Goal: Task Accomplishment & Management: Manage account settings

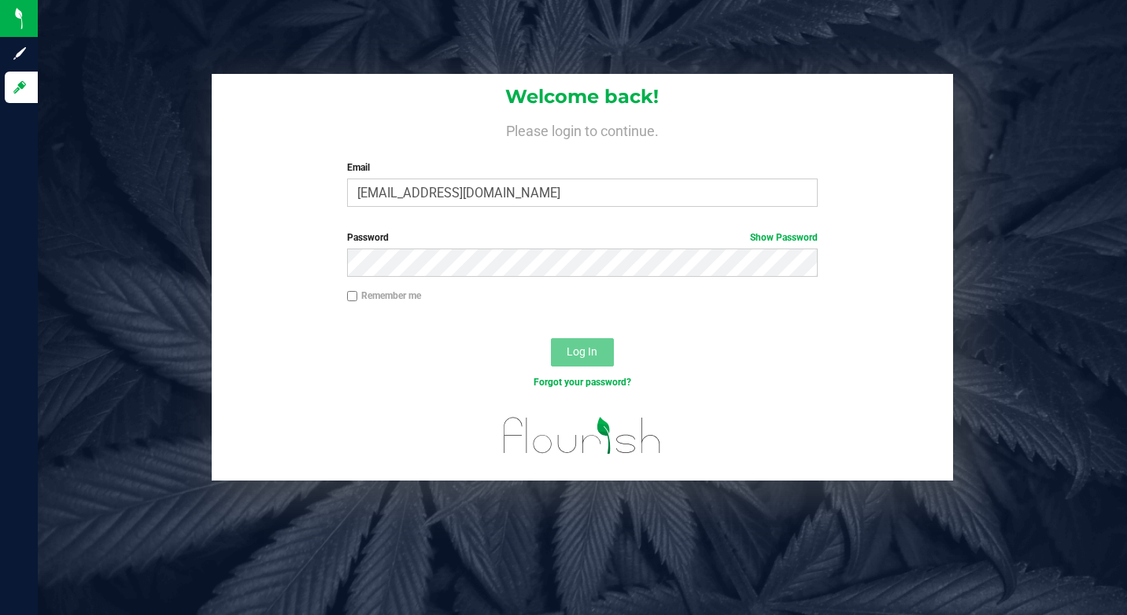
click at [451, 170] on label "Email" at bounding box center [582, 168] width 471 height 14
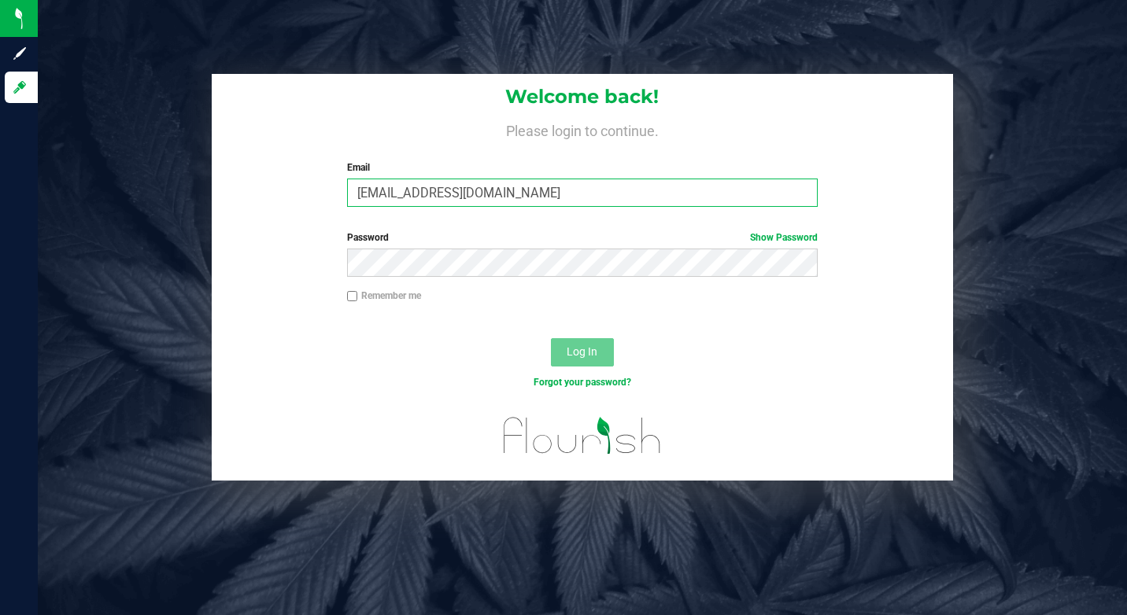
click at [451, 179] on input "kor401@icloud.com" at bounding box center [582, 193] width 471 height 28
click at [468, 192] on input "kor401@icloud.com" at bounding box center [582, 193] width 471 height 28
type input "moretfrancisco0@gmail.com"
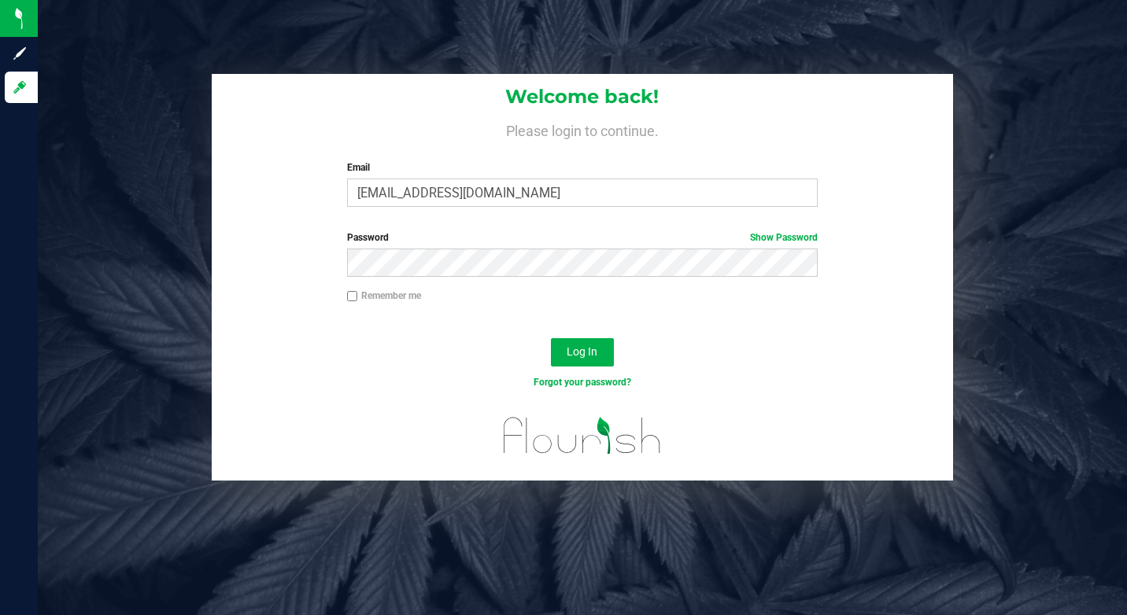
click at [586, 403] on div "Forgot your password?" at bounding box center [583, 394] width 742 height 23
click at [597, 345] on span "Log In" at bounding box center [582, 351] width 31 height 13
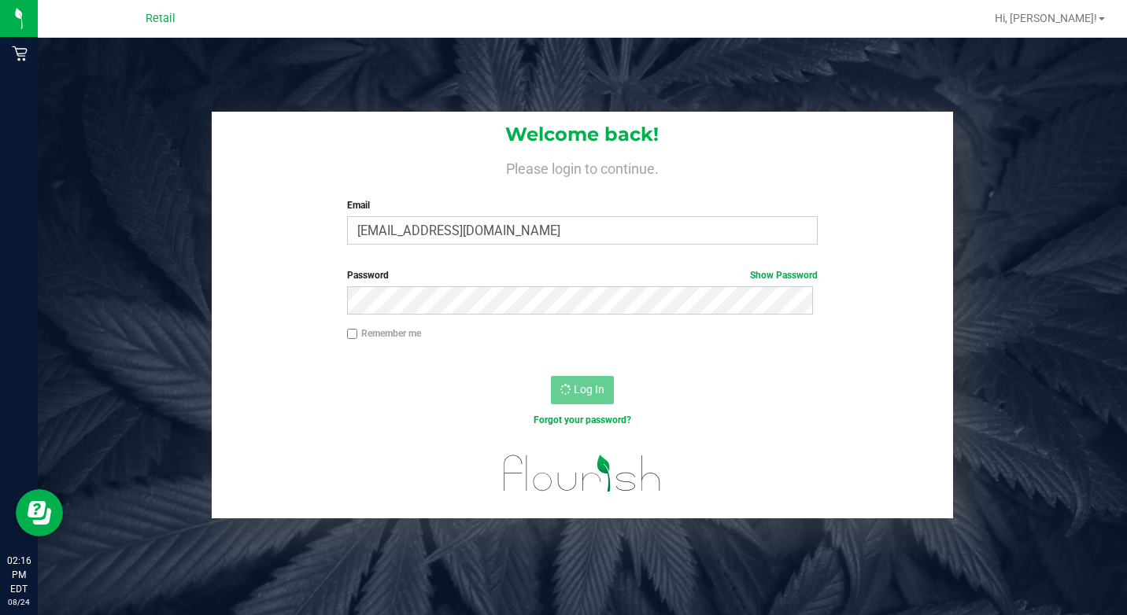
click at [537, 372] on div "Log In" at bounding box center [583, 395] width 742 height 53
click at [547, 374] on div "Log In" at bounding box center [583, 395] width 742 height 53
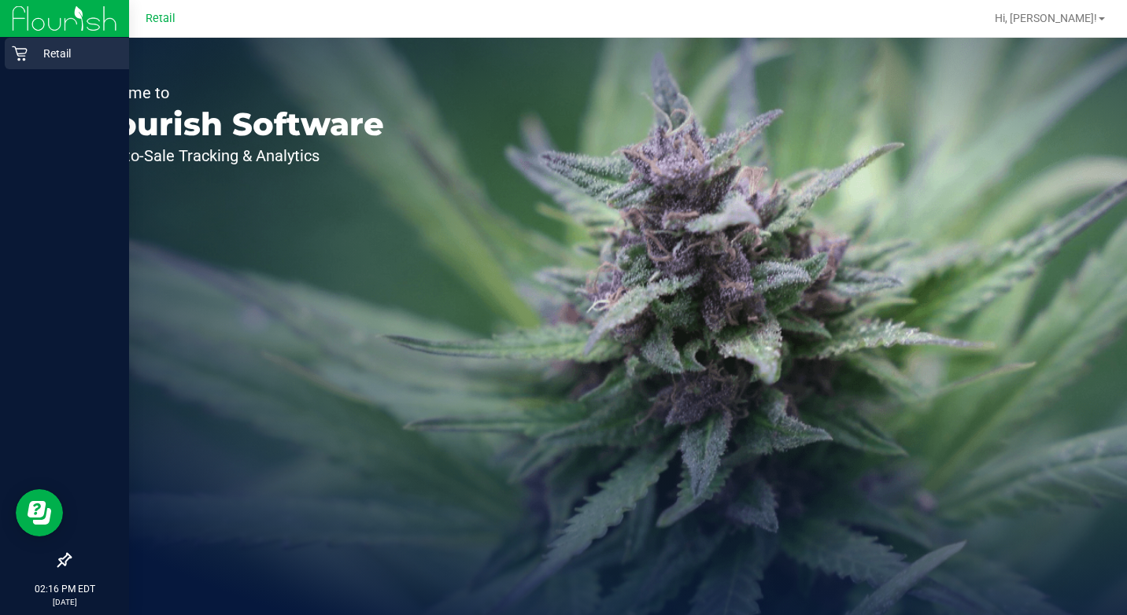
click at [33, 58] on p "Retail" at bounding box center [75, 53] width 94 height 19
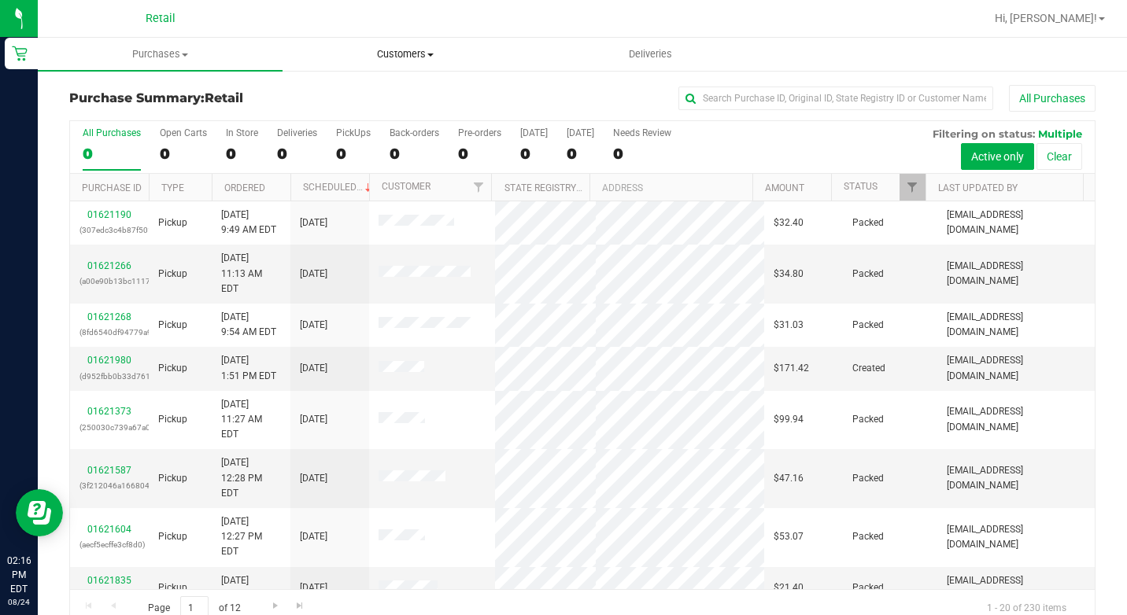
click at [434, 58] on span "Customers" at bounding box center [404, 54] width 243 height 14
click at [186, 54] on span at bounding box center [185, 55] width 6 height 3
click at [124, 101] on span "Summary of purchases" at bounding box center [118, 94] width 161 height 13
click at [235, 163] on label "In Store 55" at bounding box center [242, 148] width 32 height 43
click at [0, 0] on input "In Store 55" at bounding box center [0, 0] width 0 height 0
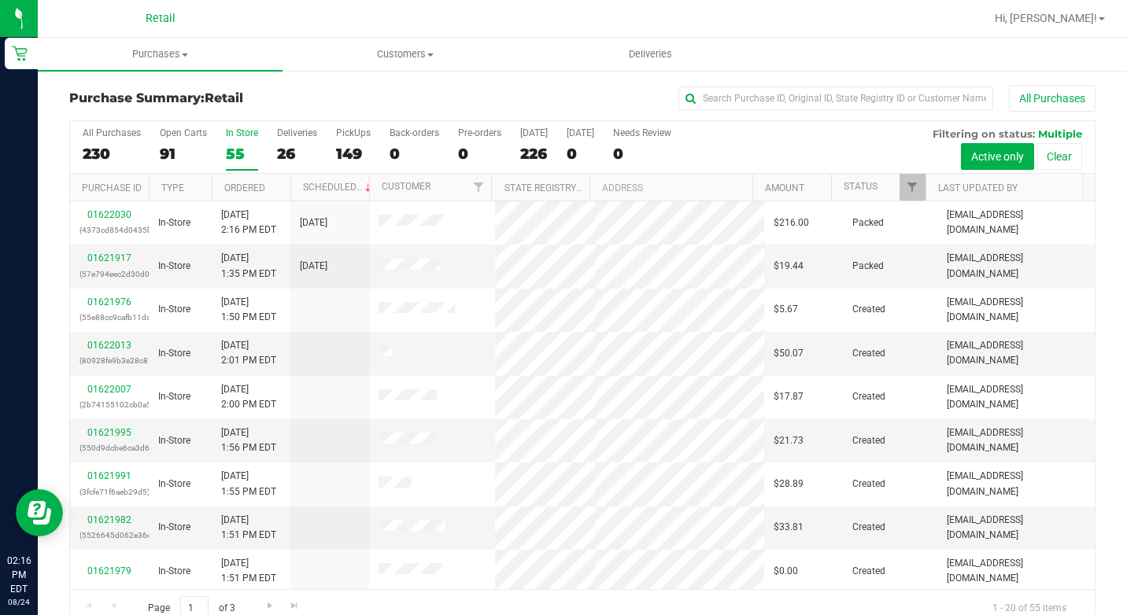
click at [269, 191] on th "Ordered" at bounding box center [251, 188] width 79 height 28
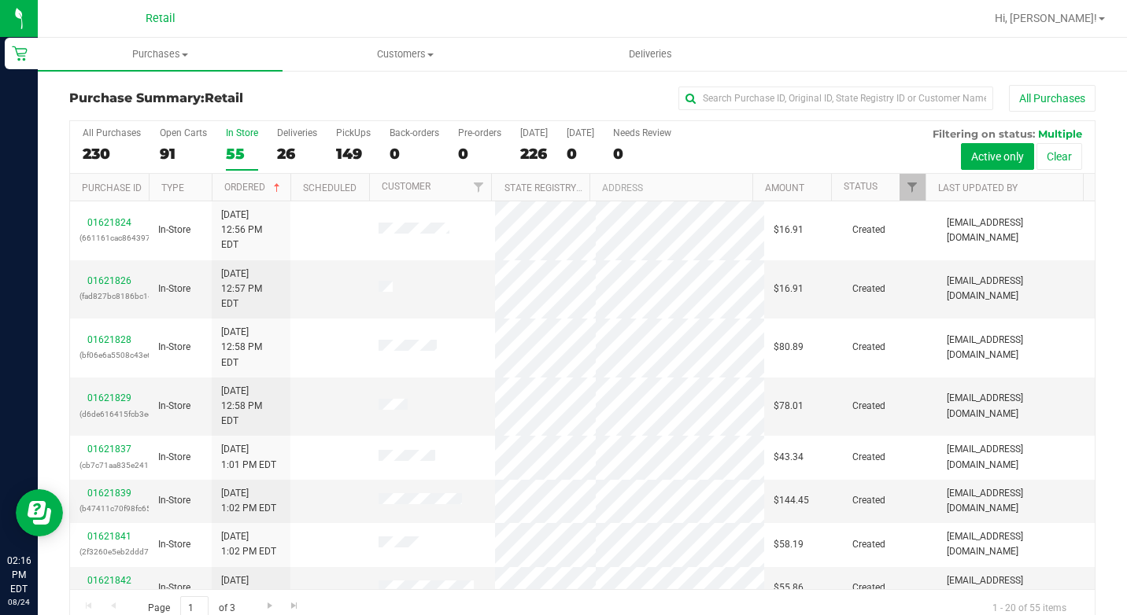
drag, startPoint x: 121, startPoint y: 213, endPoint x: 445, endPoint y: 127, distance: 335.4
click at [445, 127] on div "All Purchases 230 Open Carts 91 In Store 55 Deliveries 26 PickUps 149 Back-orde…" at bounding box center [582, 127] width 1025 height 13
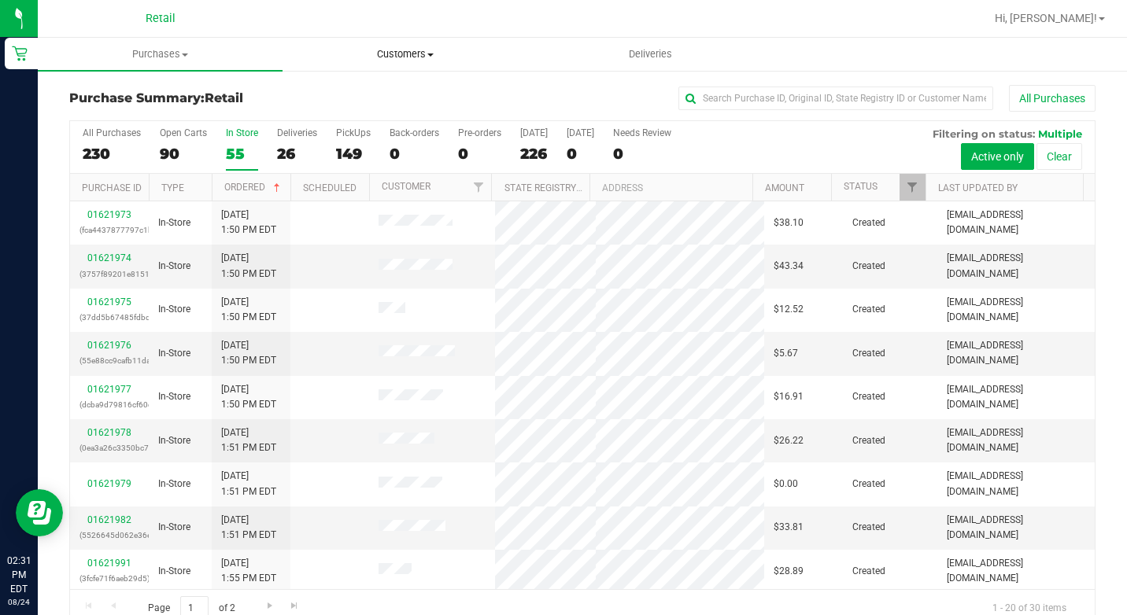
drag, startPoint x: 375, startPoint y: 35, endPoint x: 400, endPoint y: 50, distance: 29.0
click at [375, 35] on nav "Retail Hi, [PERSON_NAME]!" at bounding box center [582, 19] width 1089 height 38
click at [401, 50] on span "Customers" at bounding box center [404, 54] width 243 height 14
click at [383, 90] on span "All customers" at bounding box center [338, 94] width 113 height 13
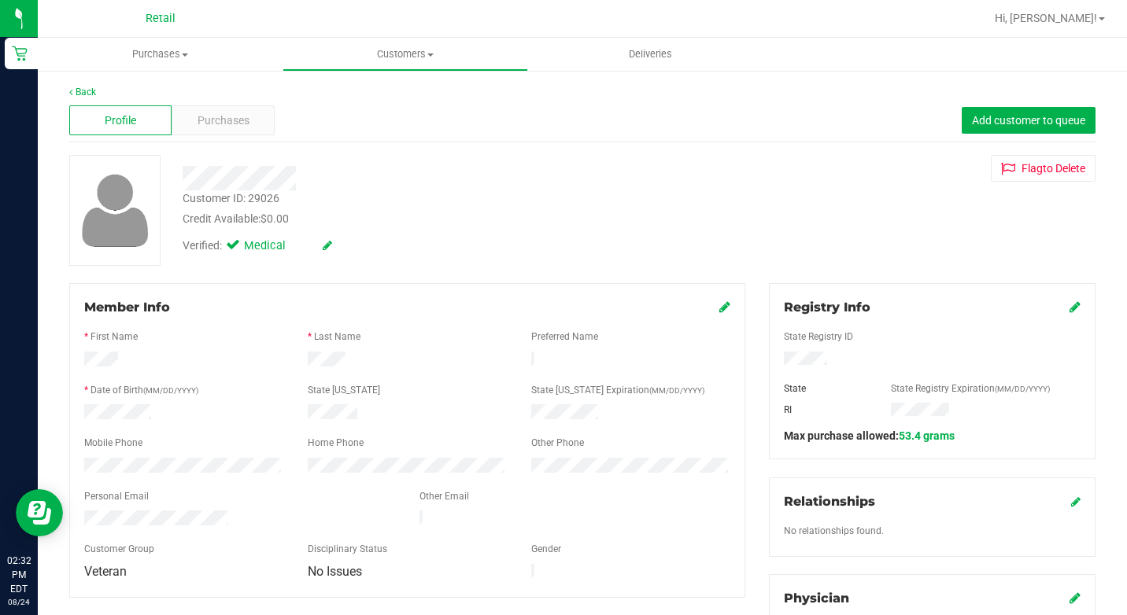
click at [1069, 305] on icon at bounding box center [1074, 307] width 11 height 13
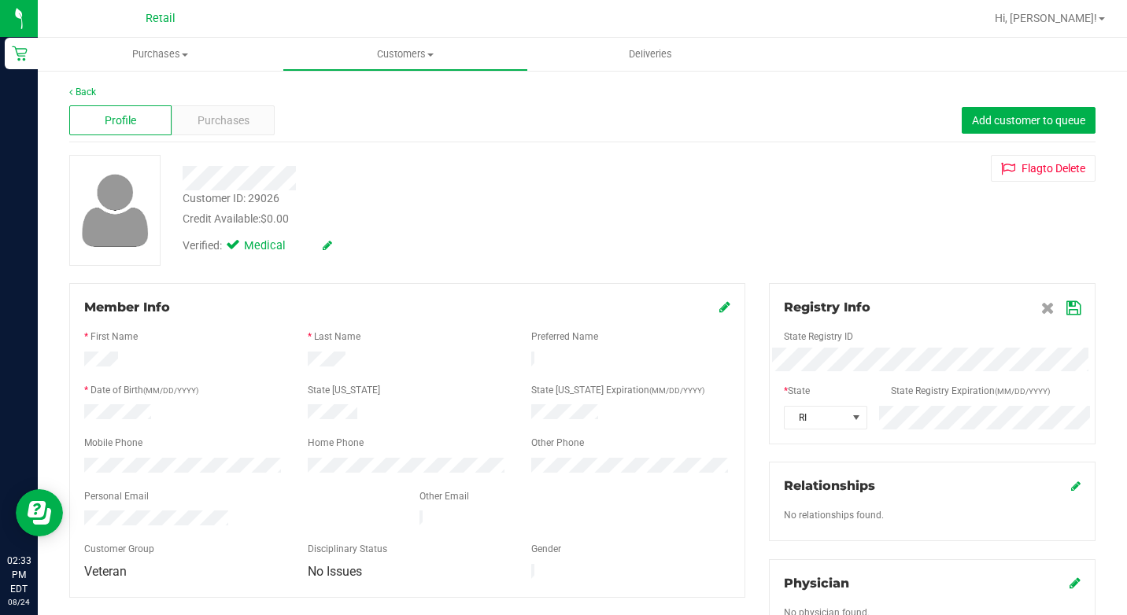
click at [1066, 312] on icon at bounding box center [1073, 308] width 14 height 13
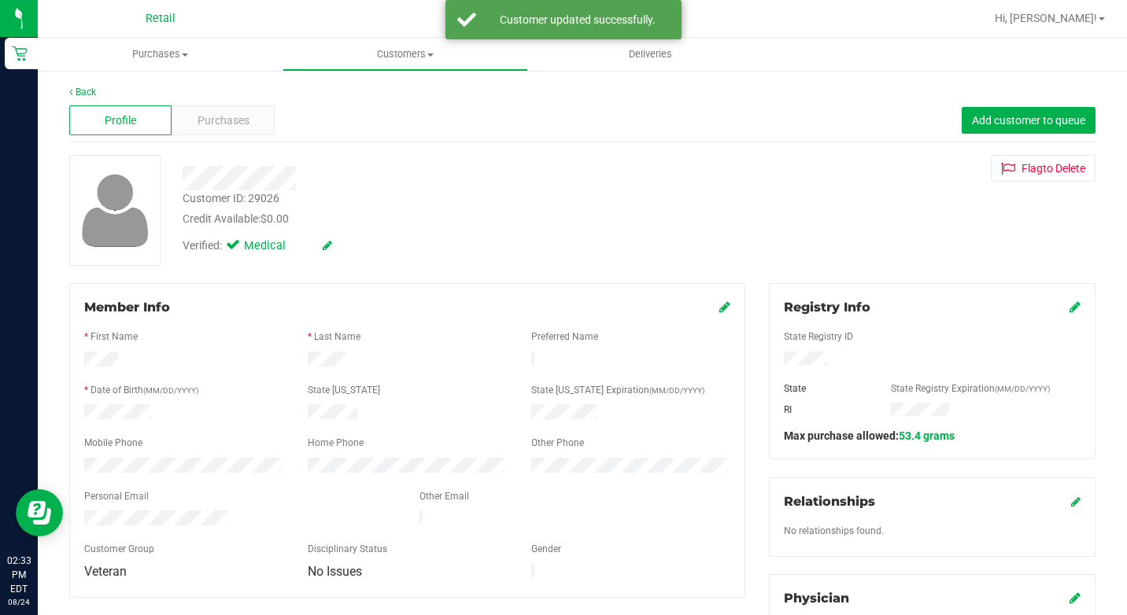
click at [1069, 300] on link at bounding box center [1074, 307] width 11 height 15
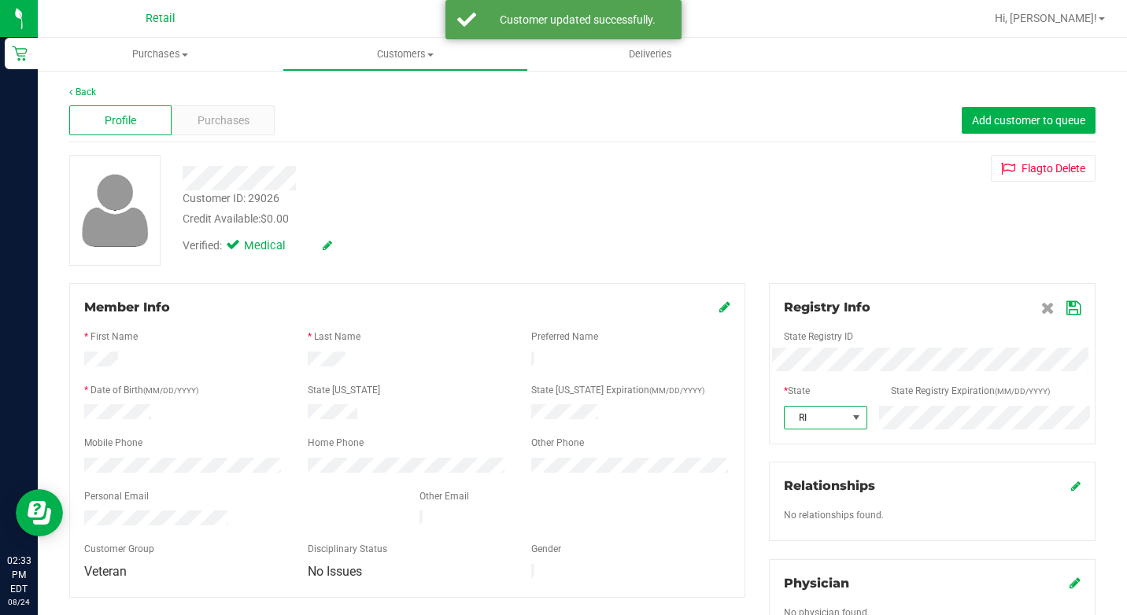
click at [829, 418] on span "RI" at bounding box center [816, 418] width 62 height 22
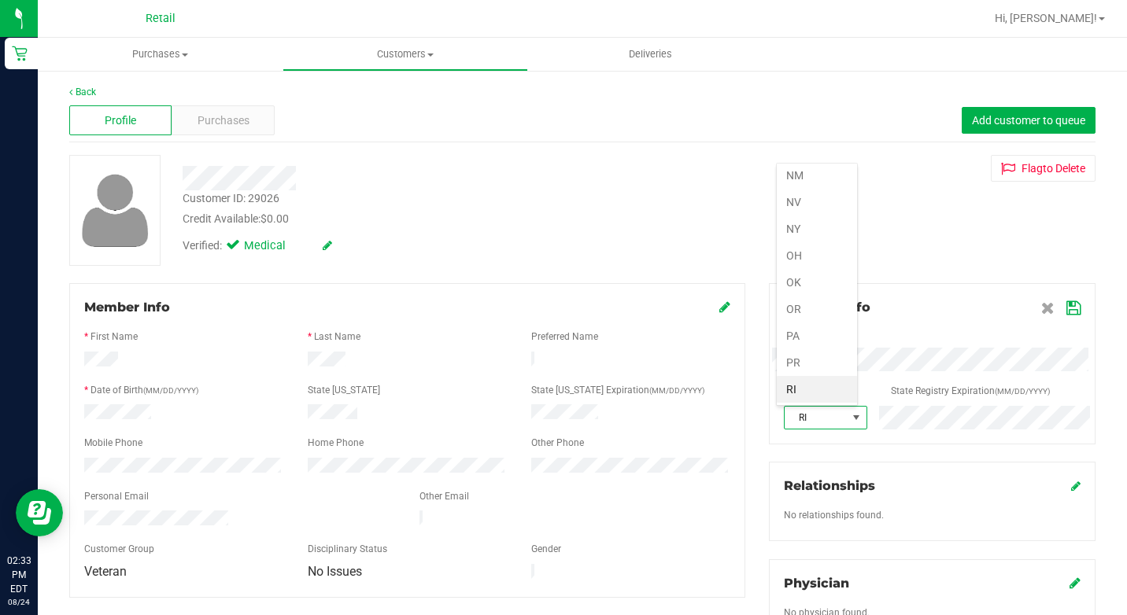
click at [626, 138] on div "Profile Purchases Add customer to queue" at bounding box center [582, 120] width 1026 height 43
click at [850, 419] on span at bounding box center [856, 418] width 13 height 13
click at [811, 286] on li "CA" at bounding box center [817, 287] width 80 height 27
click at [1057, 297] on div "Registry Info State Registry ID * State State Registry Expiration (MM/DD/YYYY) …" at bounding box center [932, 363] width 327 height 161
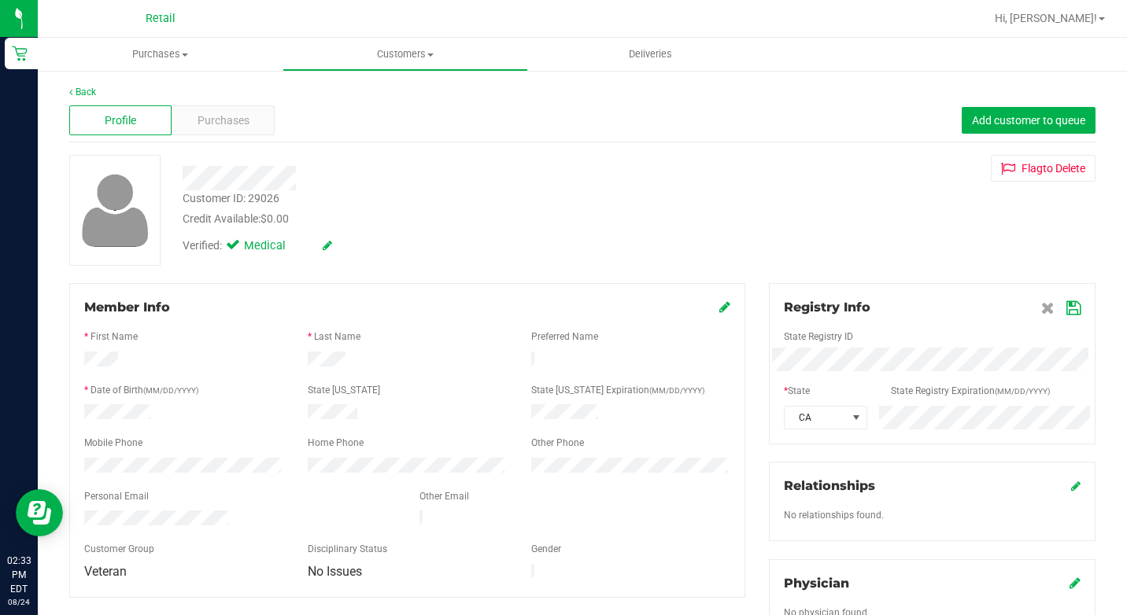
click at [1066, 302] on icon at bounding box center [1073, 308] width 14 height 13
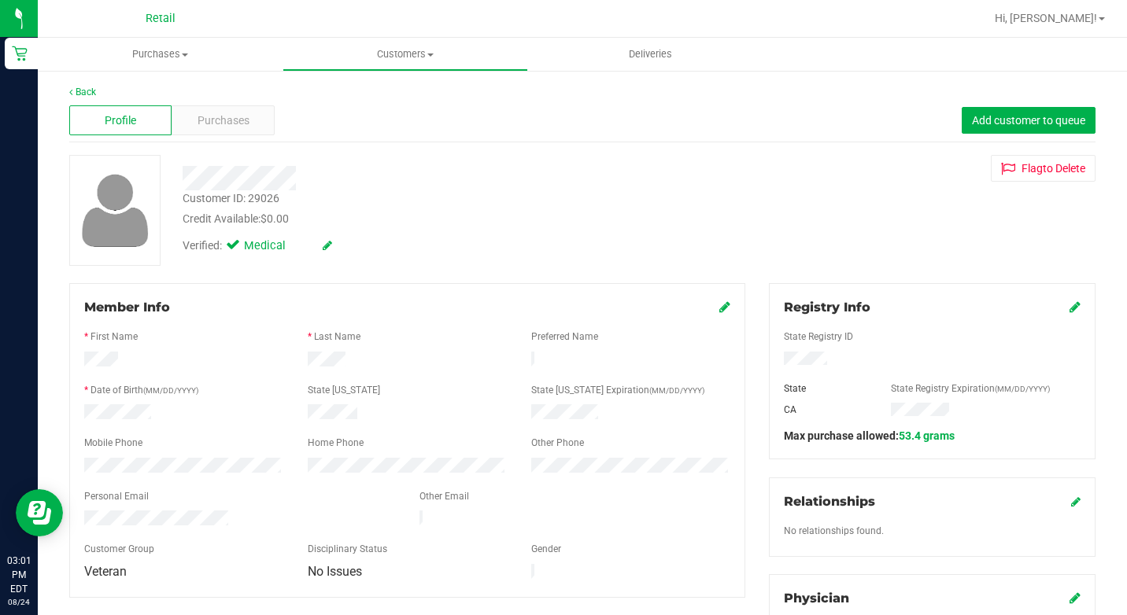
click at [68, 93] on div "Back Profile Purchases Add customer to queue Customer ID: 29026 Credit Availabl…" at bounding box center [582, 624] width 1089 height 1111
click at [72, 92] on icon at bounding box center [70, 91] width 3 height 9
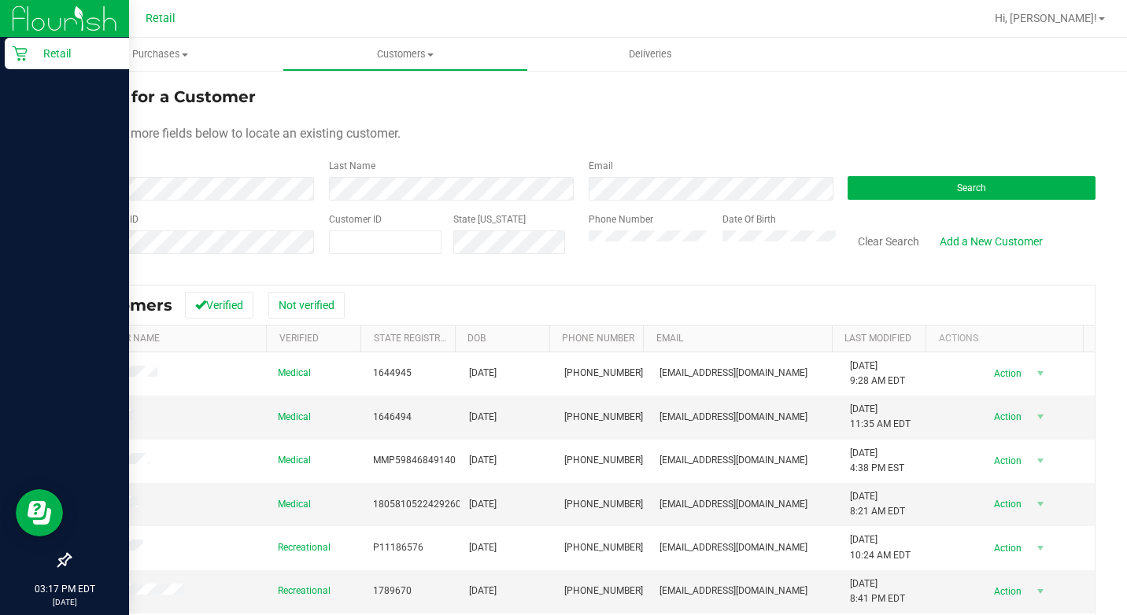
click at [102, 197] on div at bounding box center [64, 309] width 129 height 474
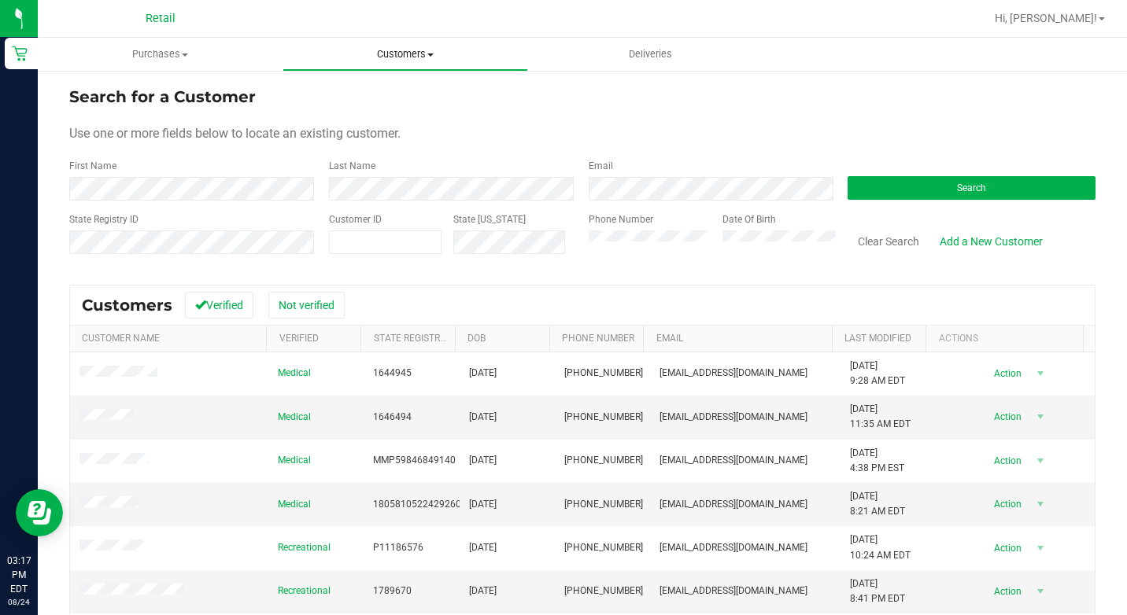
click at [435, 46] on uib-tab-heading "Customers All customers Add a new customer All physicians" at bounding box center [404, 54] width 243 height 31
click at [323, 93] on span "All customers" at bounding box center [338, 94] width 113 height 13
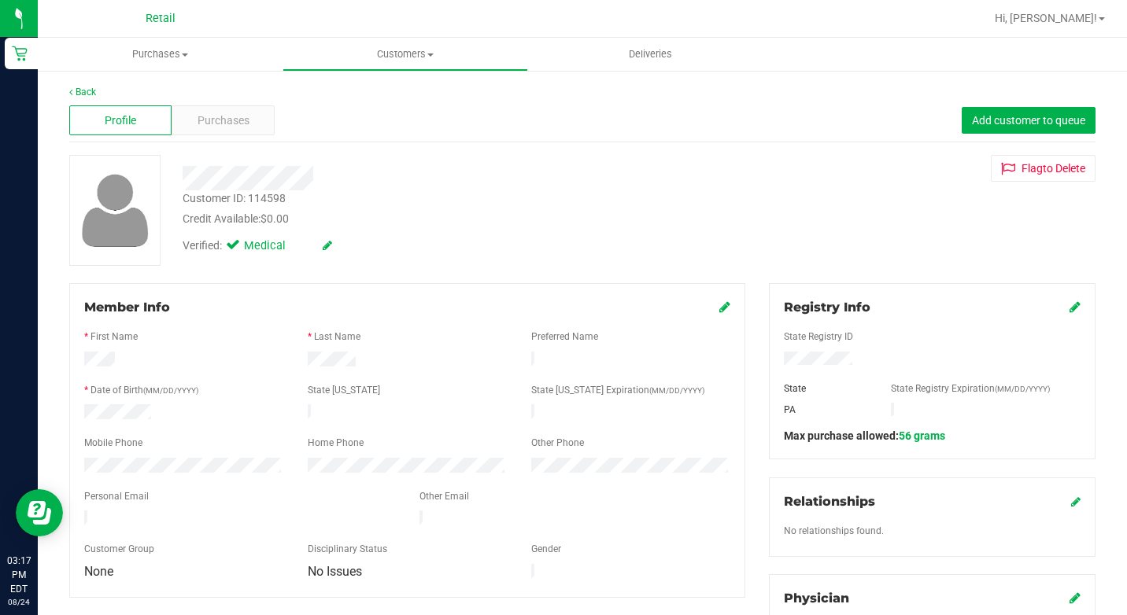
drag, startPoint x: 228, startPoint y: 101, endPoint x: 227, endPoint y: 128, distance: 27.6
click at [228, 102] on div "Profile Purchases Add customer to queue" at bounding box center [582, 120] width 1026 height 43
click at [227, 128] on span "Purchases" at bounding box center [224, 121] width 52 height 17
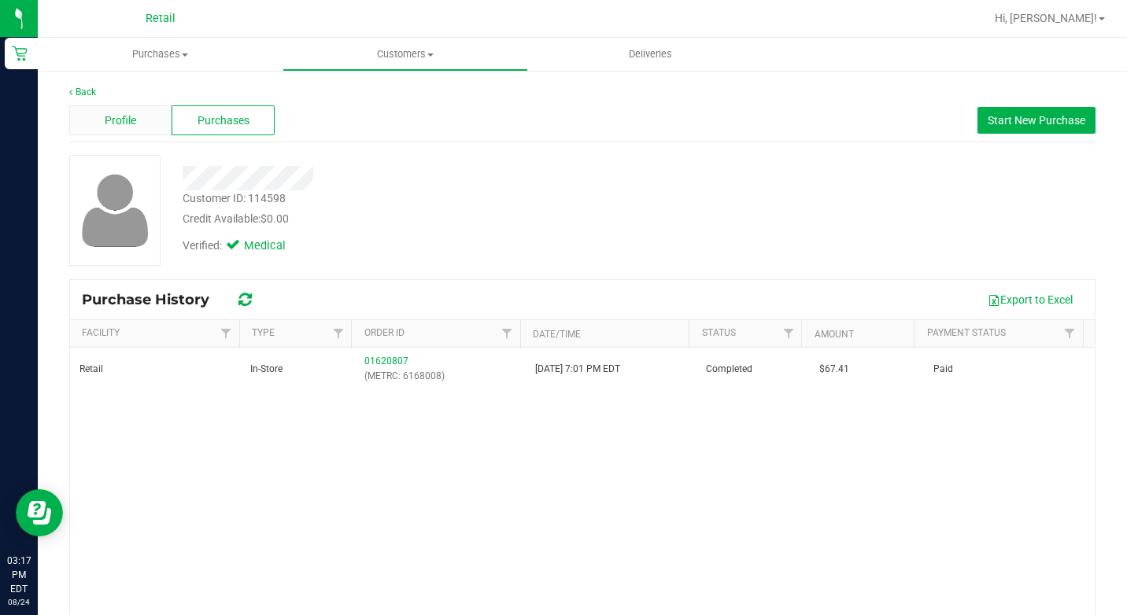
click at [132, 120] on span "Profile" at bounding box center [120, 121] width 31 height 17
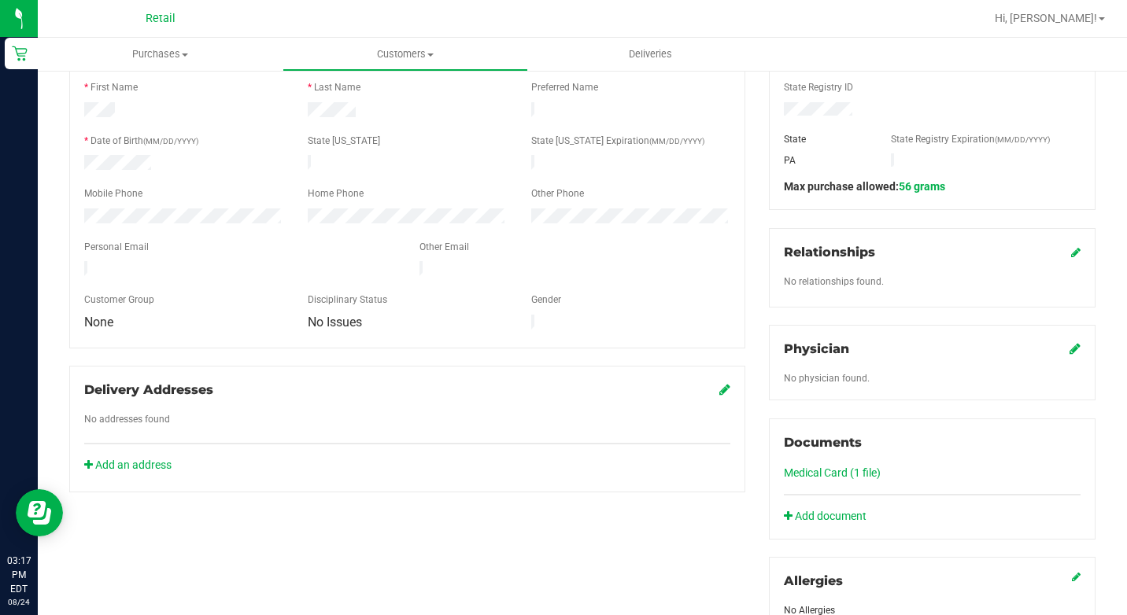
scroll to position [393, 0]
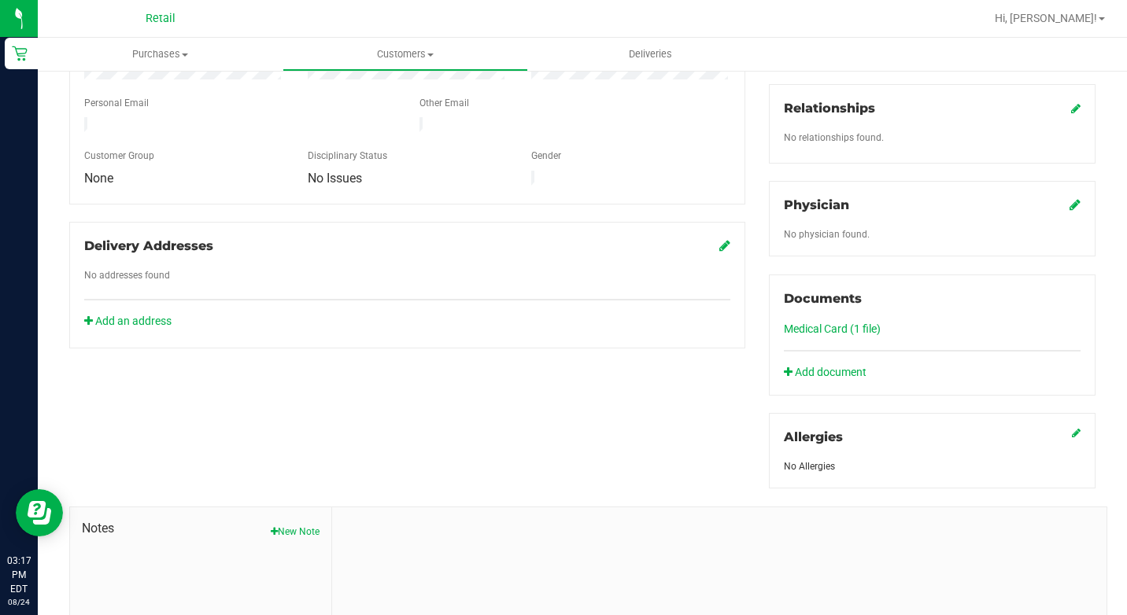
click at [833, 330] on link "Medical Card (1 file)" at bounding box center [832, 329] width 97 height 13
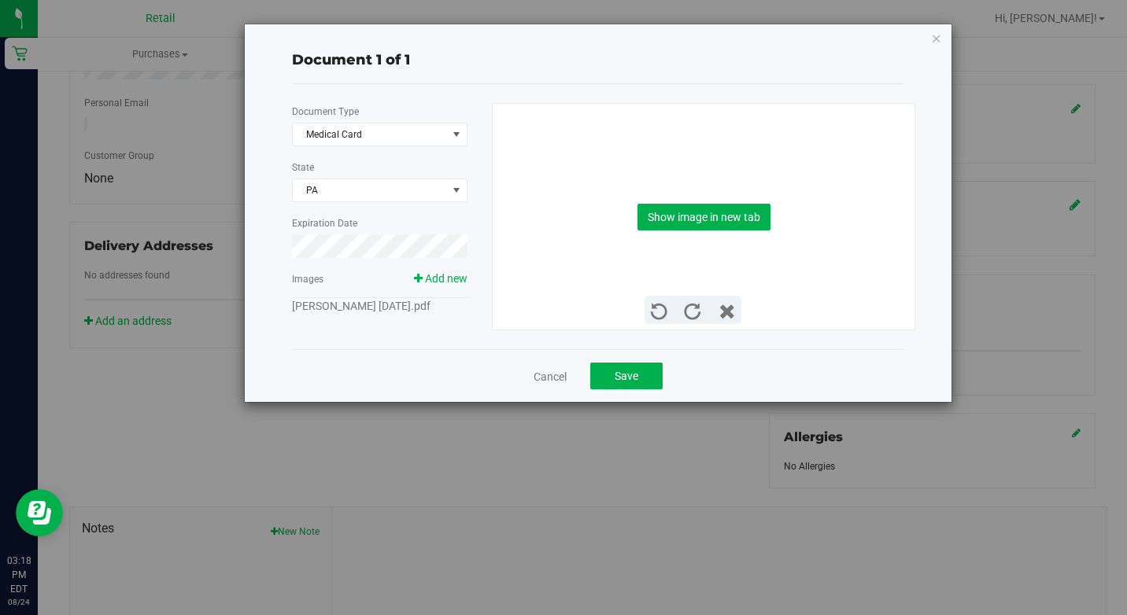
click at [361, 306] on link "[PERSON_NAME] [DATE].pdf" at bounding box center [361, 306] width 138 height 13
click at [747, 227] on button "Show image in new tab" at bounding box center [703, 217] width 133 height 27
click at [929, 46] on div "Document 1 of 1 Document Type Medical Card 5 State [GEOGRAPHIC_DATA] Expiration…" at bounding box center [598, 213] width 707 height 378
click at [943, 35] on div "Document 1 of 1 Document Type Medical Card 5 State [GEOGRAPHIC_DATA] Expiration…" at bounding box center [598, 213] width 707 height 378
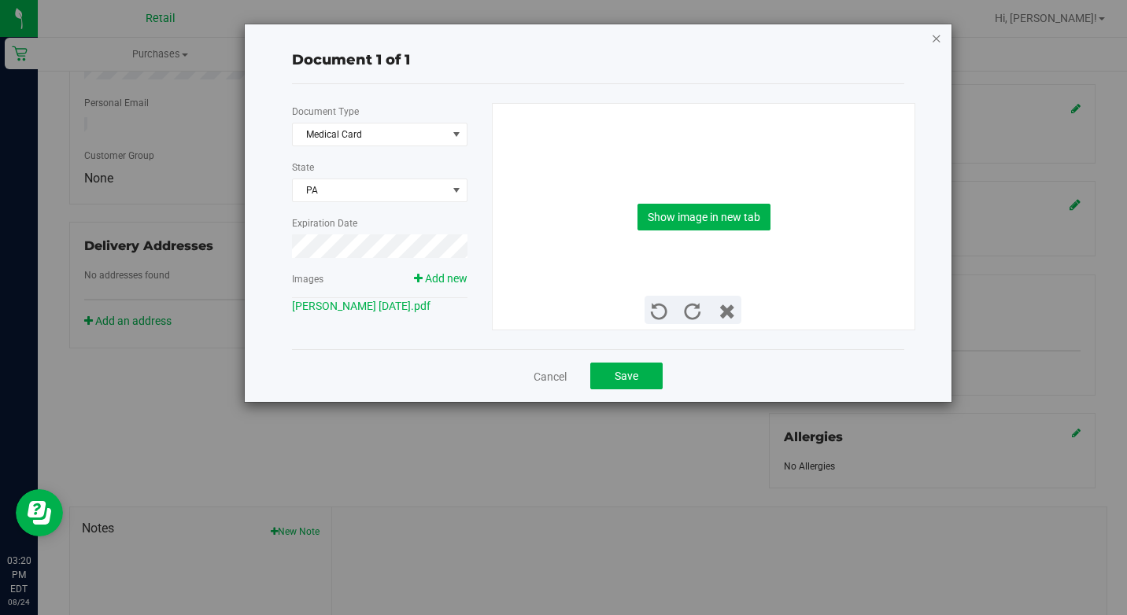
click at [934, 45] on icon "button" at bounding box center [936, 37] width 11 height 19
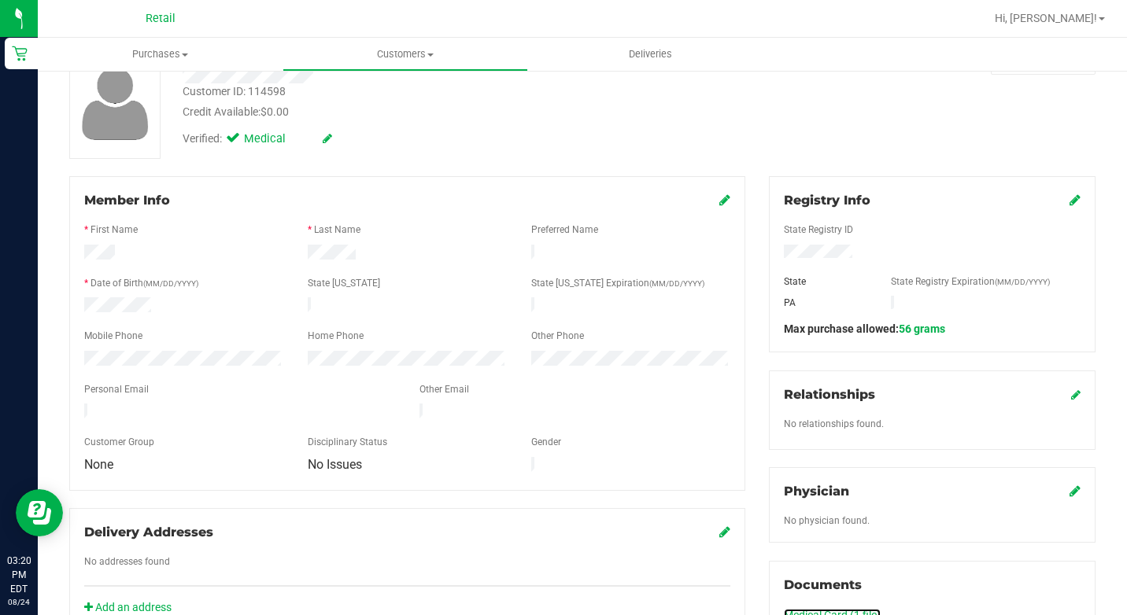
scroll to position [0, 0]
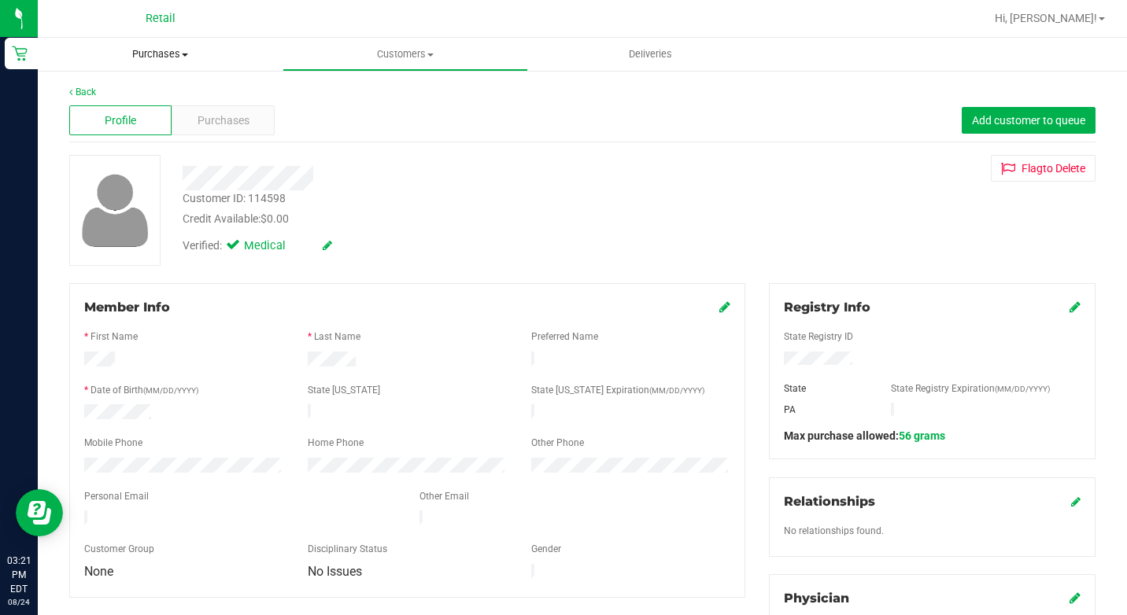
click at [171, 52] on span "Purchases" at bounding box center [160, 54] width 245 height 14
click at [518, 179] on div at bounding box center [433, 178] width 525 height 24
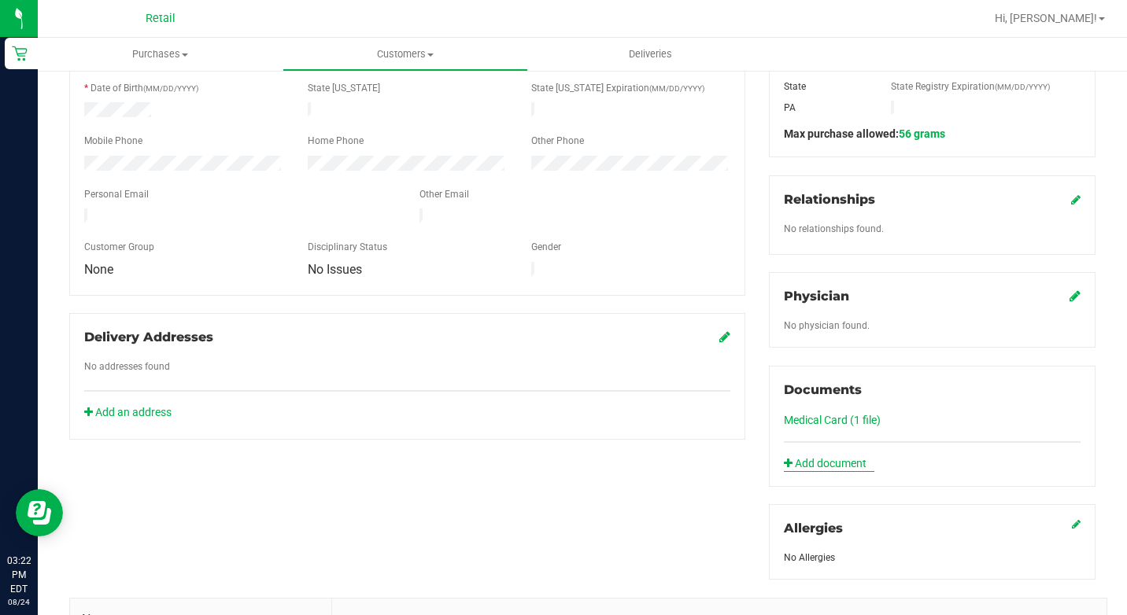
scroll to position [315, 0]
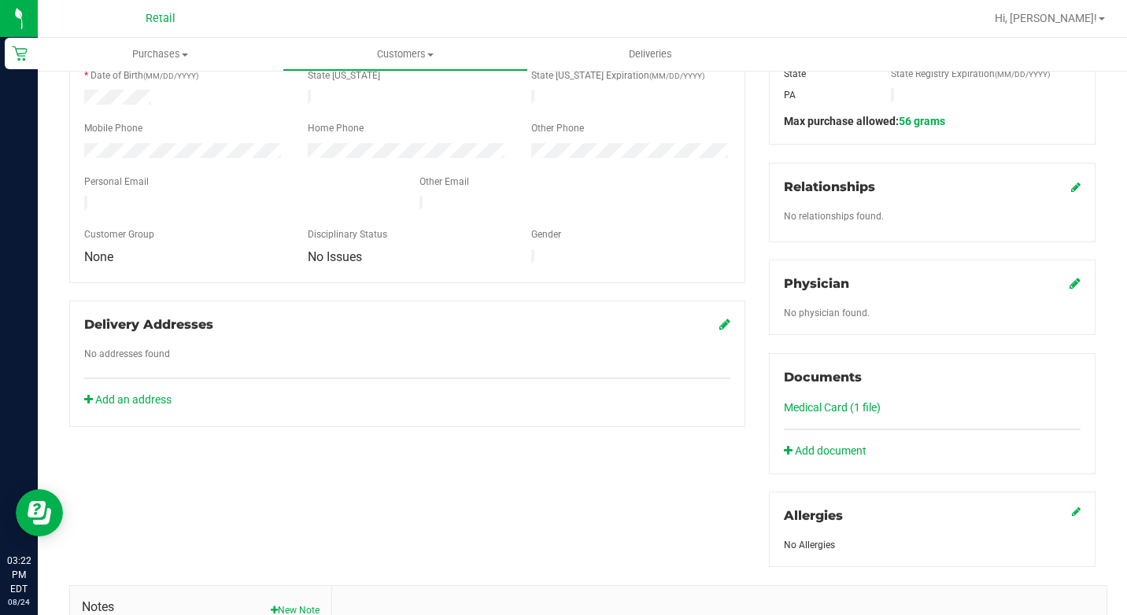
click at [832, 408] on link "Medical Card (1 file)" at bounding box center [832, 407] width 97 height 13
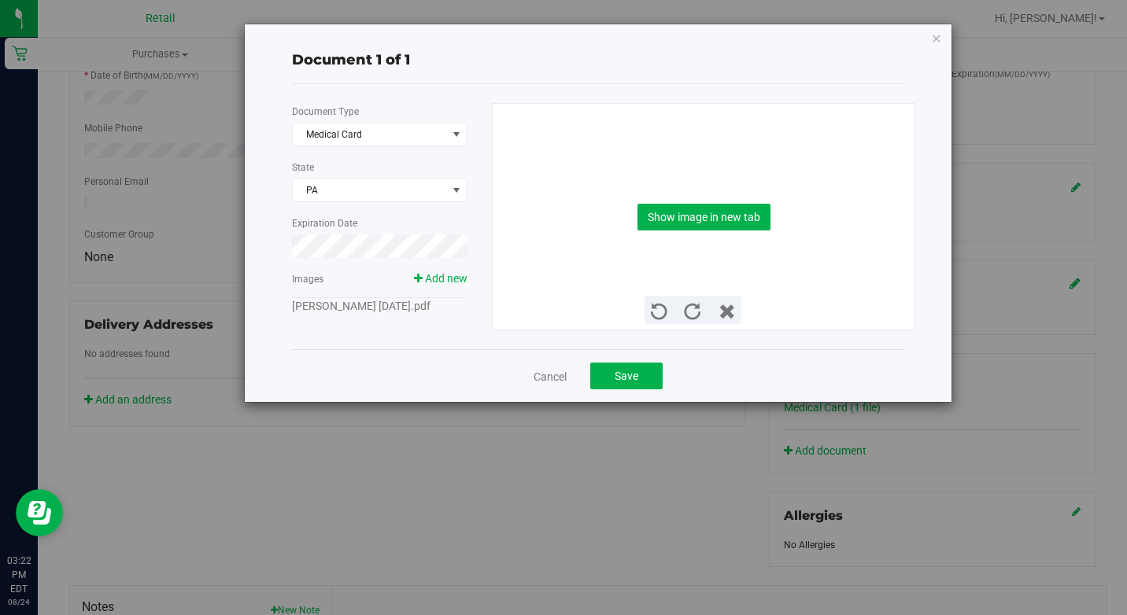
click at [342, 307] on link "[PERSON_NAME] [DATE].pdf" at bounding box center [361, 306] width 138 height 13
click at [342, 305] on link "[PERSON_NAME] [DATE].pdf" at bounding box center [361, 306] width 138 height 13
click at [934, 41] on icon "button" at bounding box center [936, 37] width 11 height 19
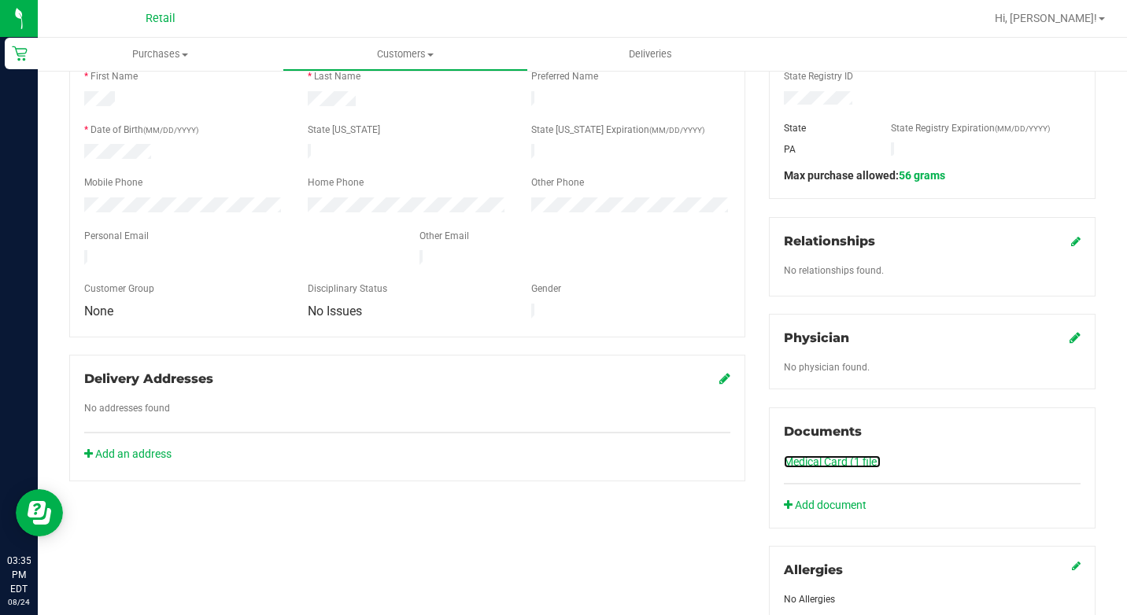
scroll to position [0, 0]
